Goal: Transaction & Acquisition: Purchase product/service

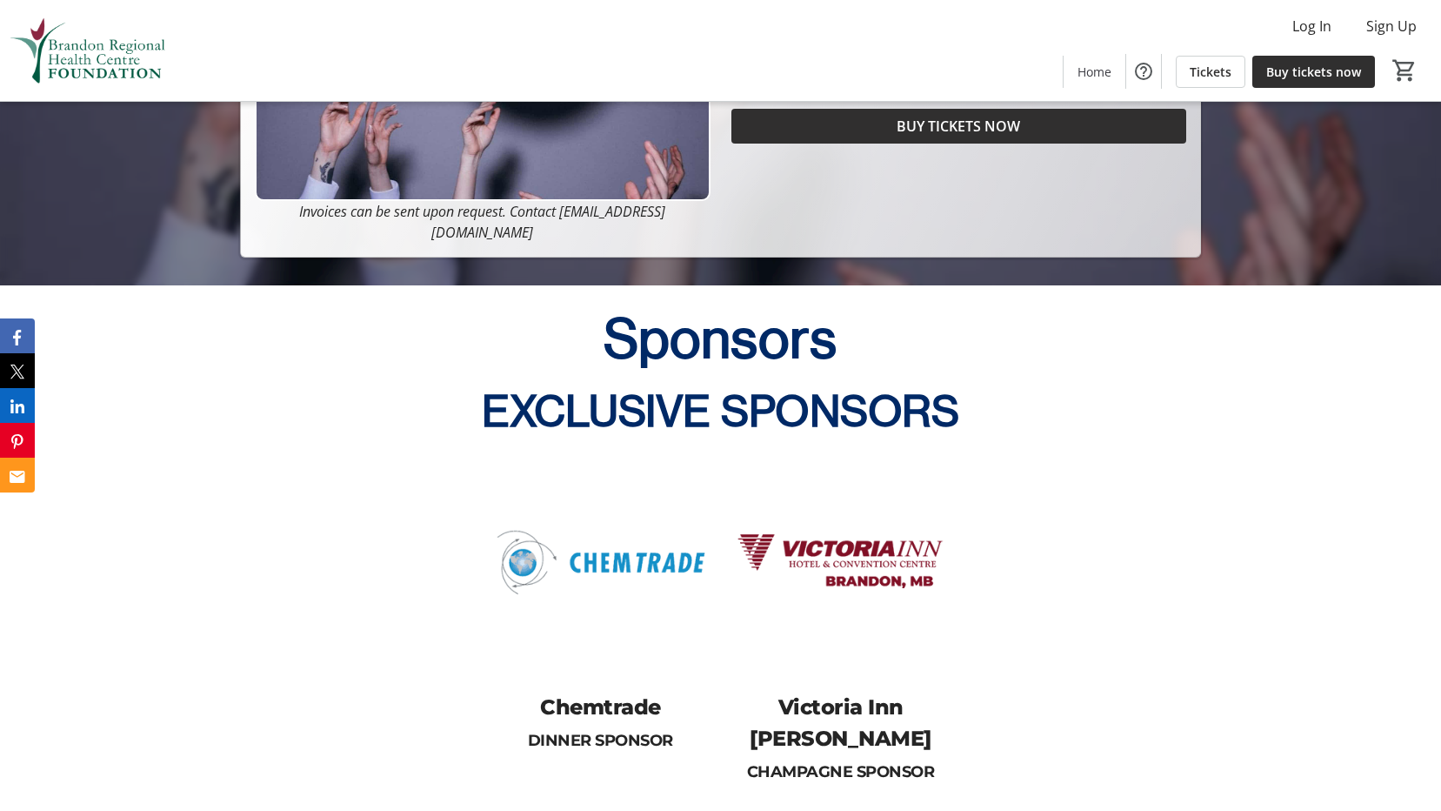
scroll to position [870, 0]
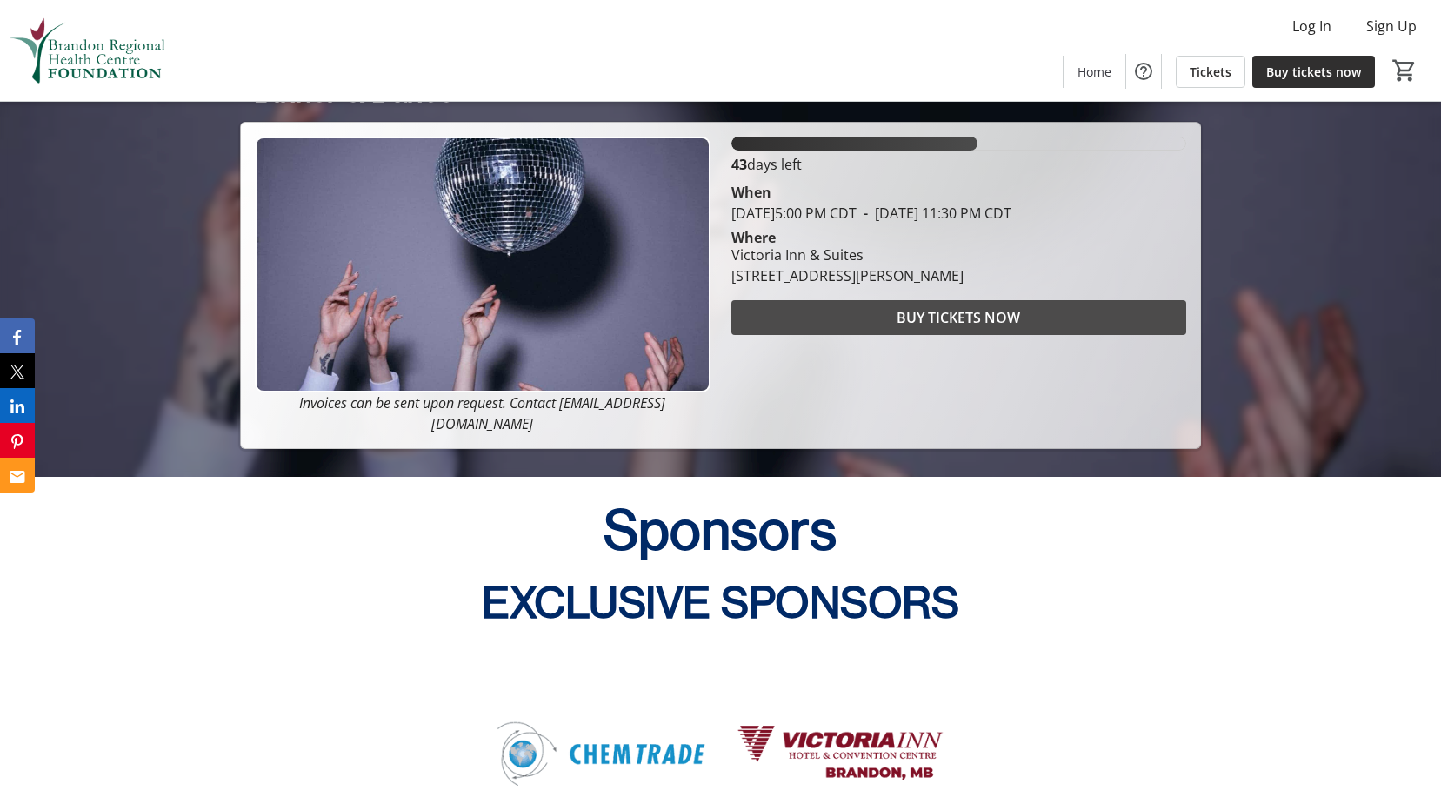
click at [968, 319] on span "BUY TICKETS NOW" at bounding box center [959, 317] width 124 height 21
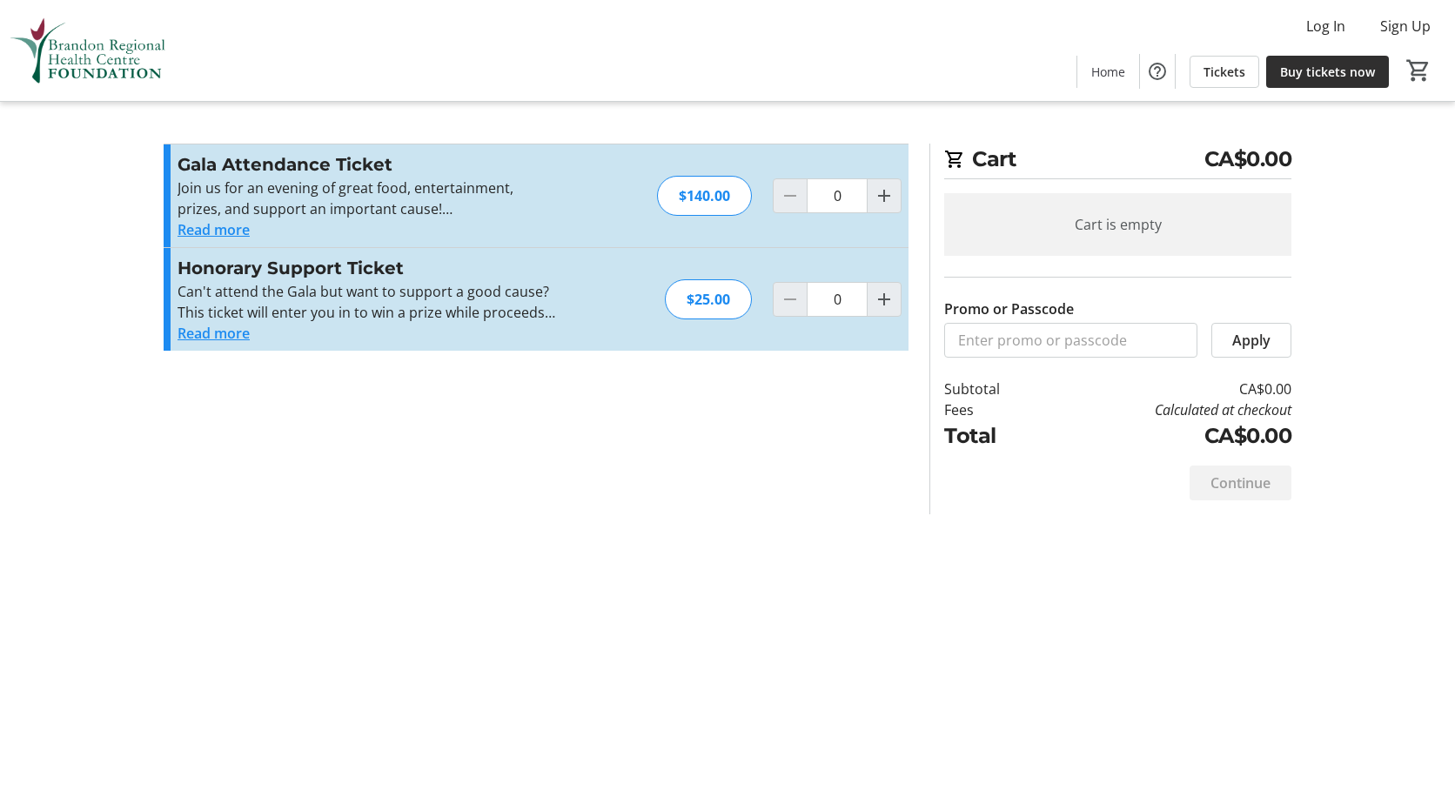
click at [216, 331] on button "Read more" at bounding box center [213, 333] width 72 height 21
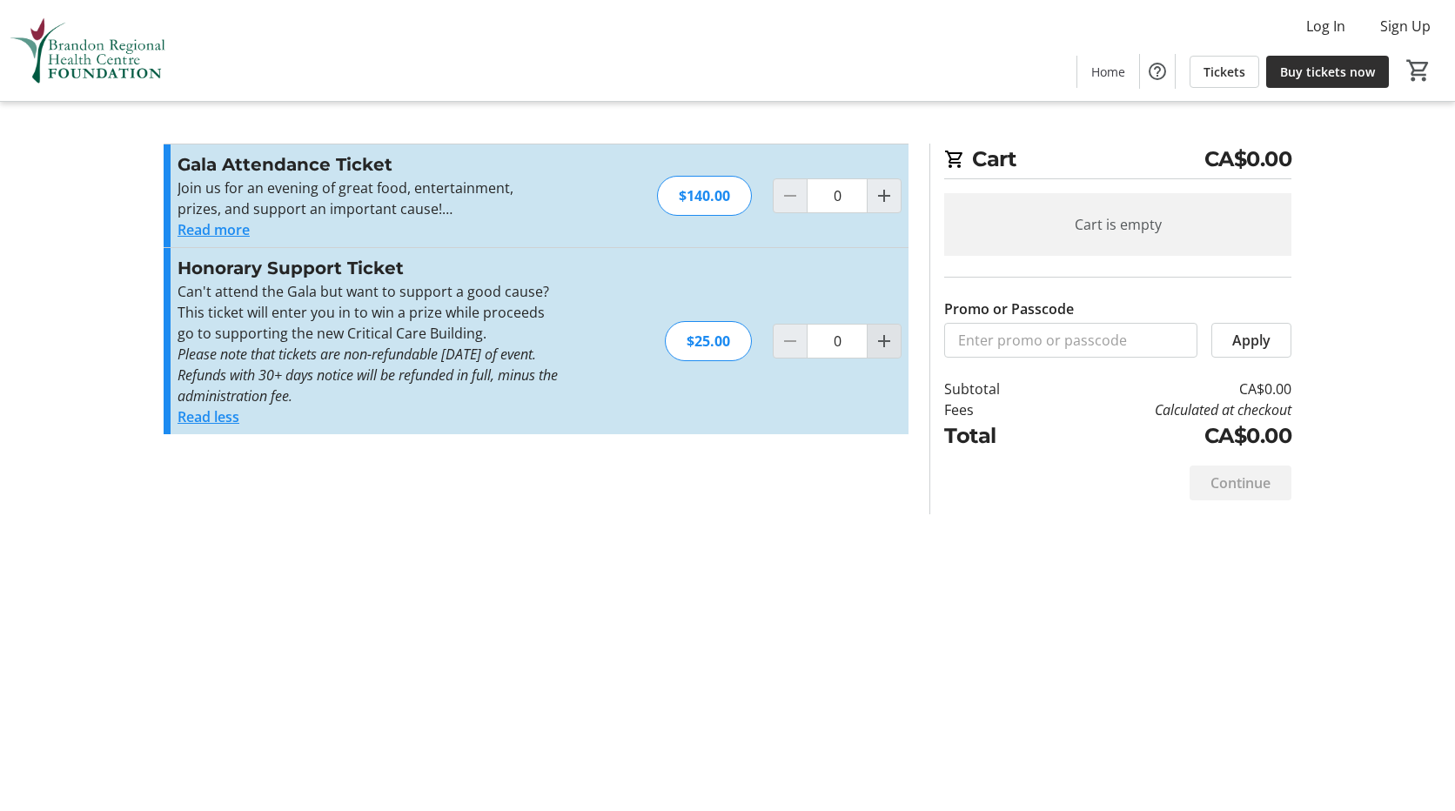
click at [877, 341] on mat-icon "Increment by one" at bounding box center [883, 341] width 21 height 21
type input "1"
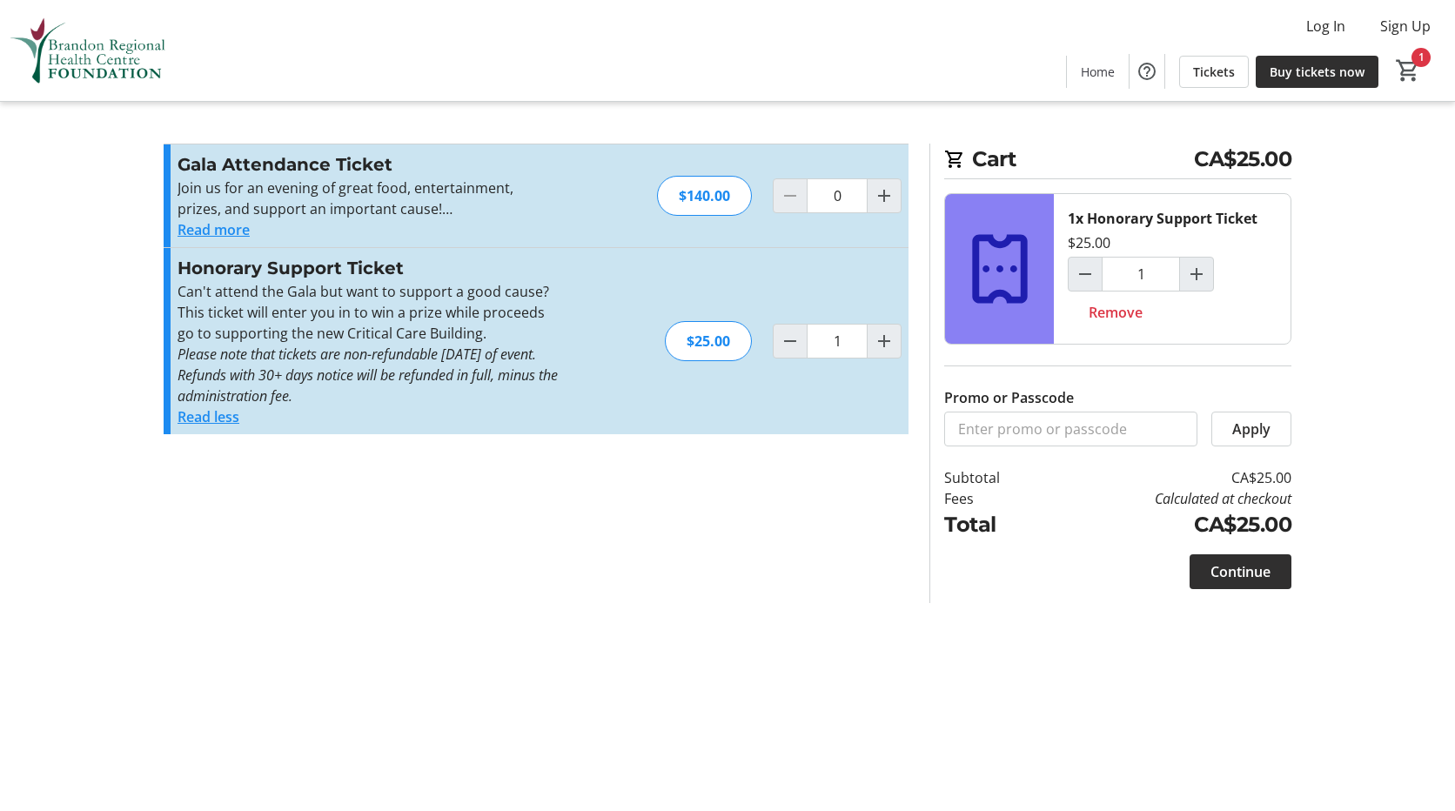
click at [1250, 577] on span "Continue" at bounding box center [1240, 571] width 60 height 21
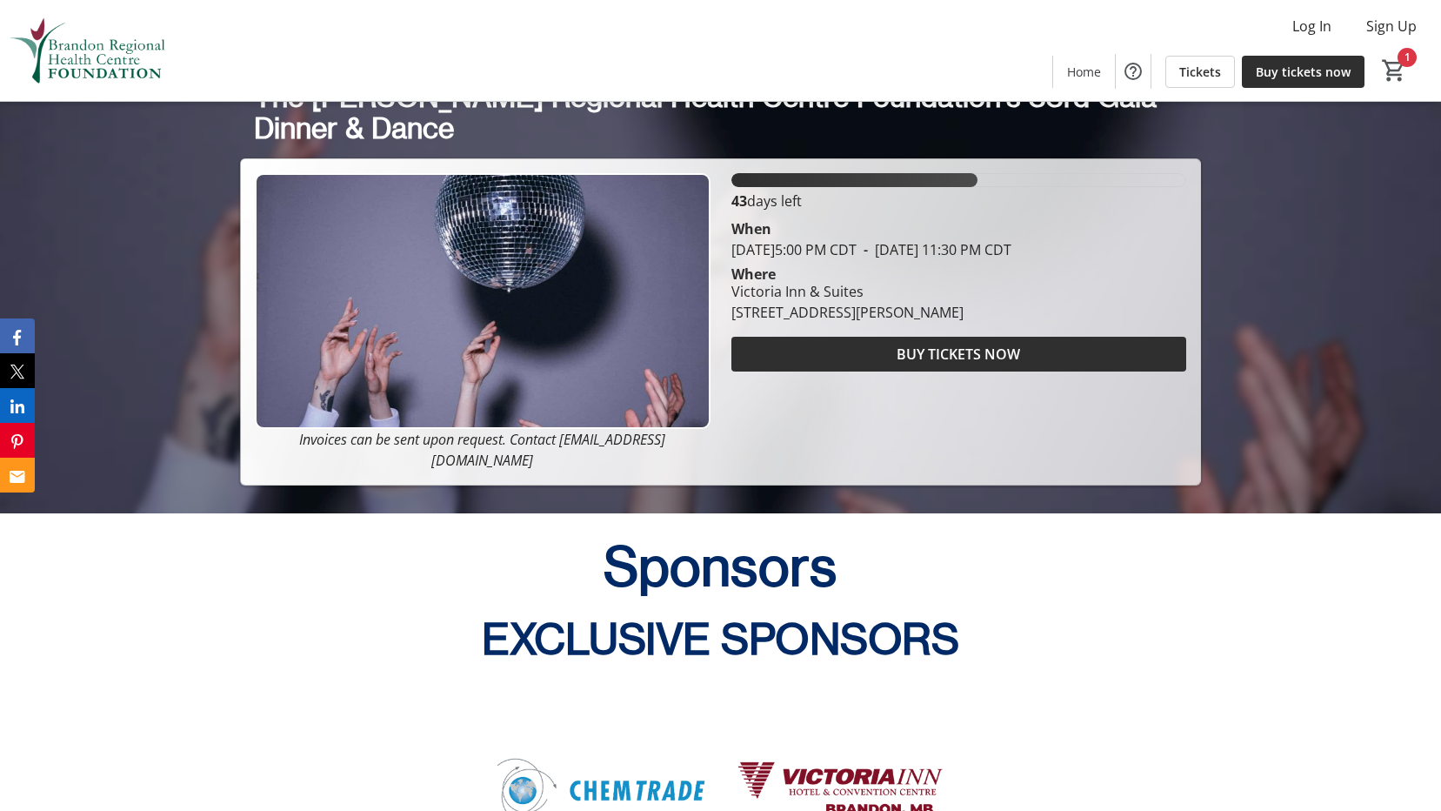
scroll to position [870, 0]
